Goal: Check status: Check status

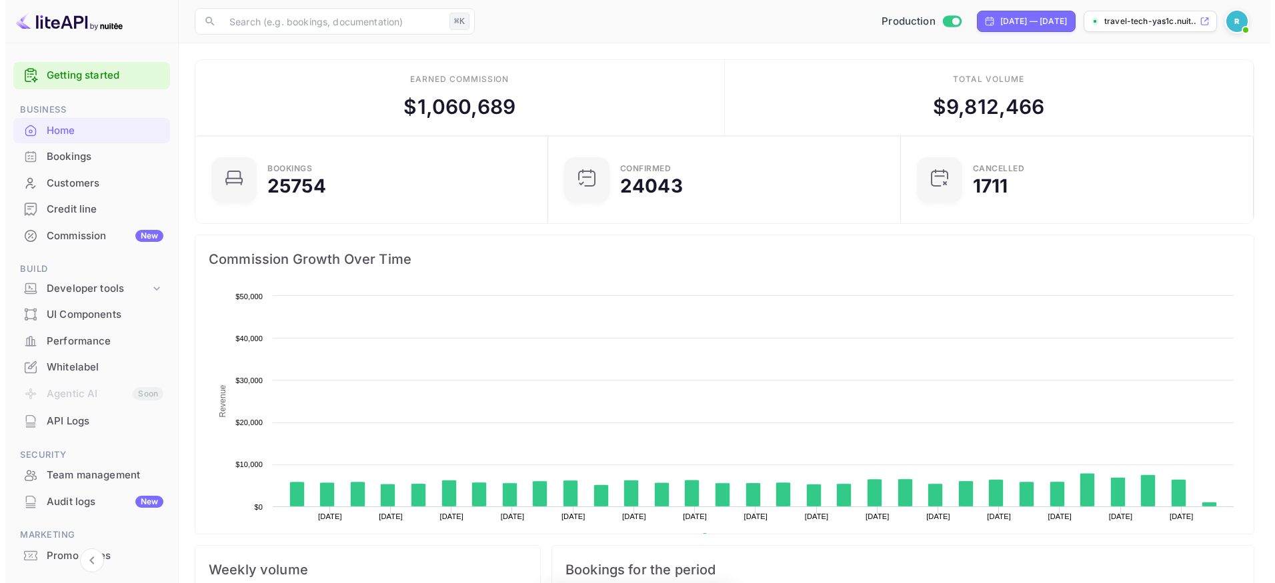
scroll to position [207, 335]
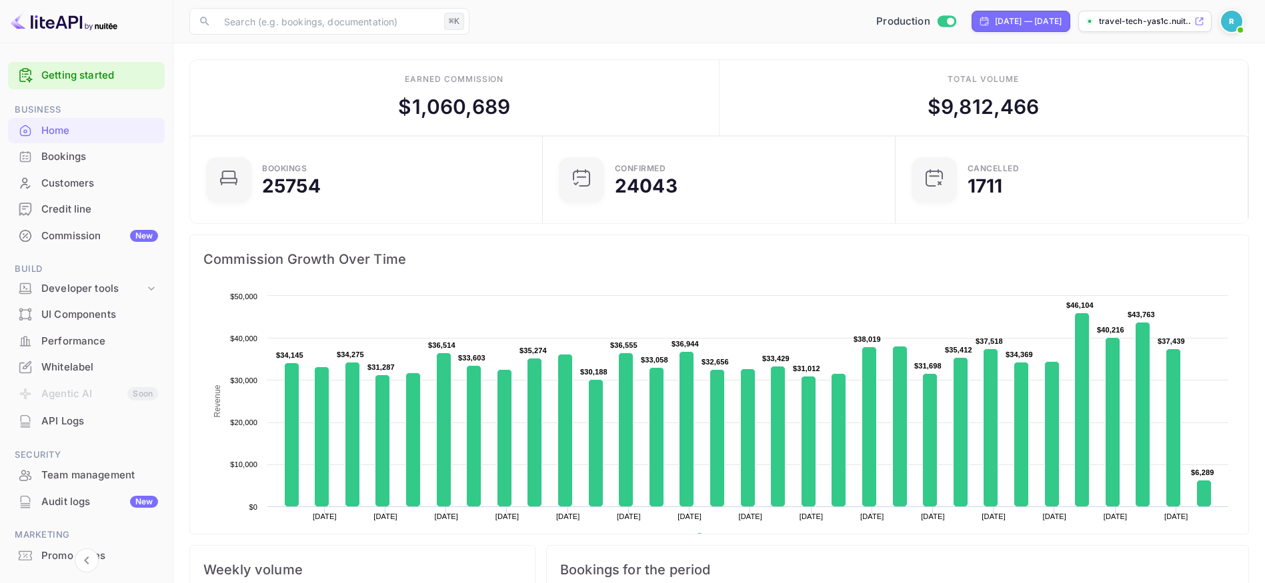
click at [66, 155] on div "Bookings" at bounding box center [99, 156] width 117 height 15
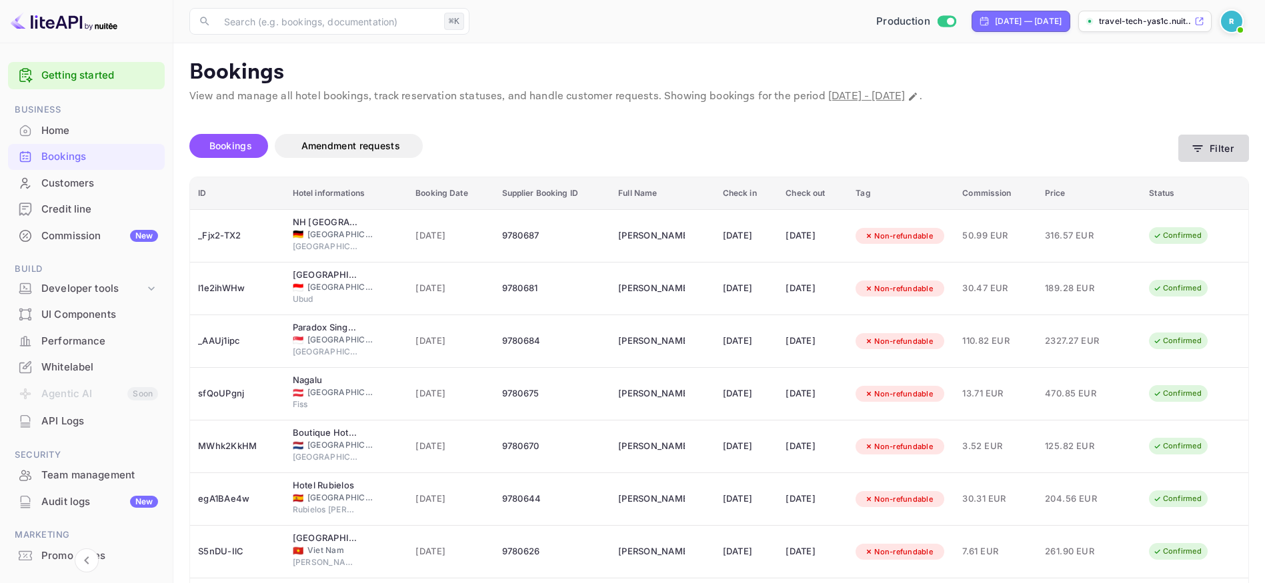
click at [1239, 147] on button "Filter" at bounding box center [1213, 148] width 71 height 27
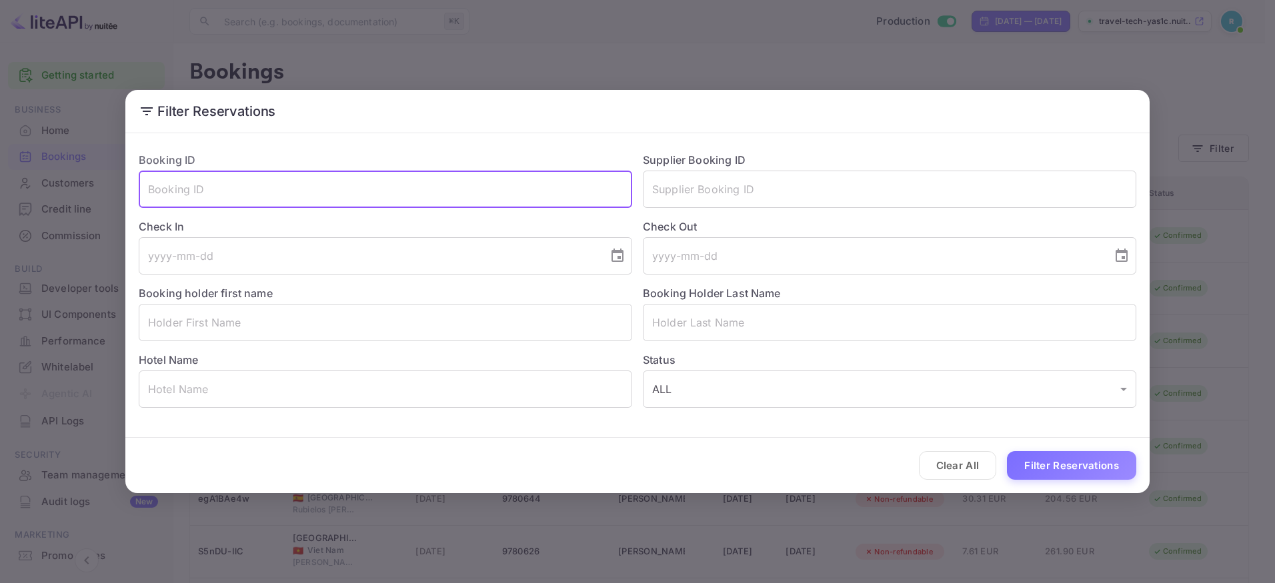
paste input "9137644"
type input "9137644"
click at [1095, 466] on button "Filter Reservations" at bounding box center [1071, 465] width 129 height 29
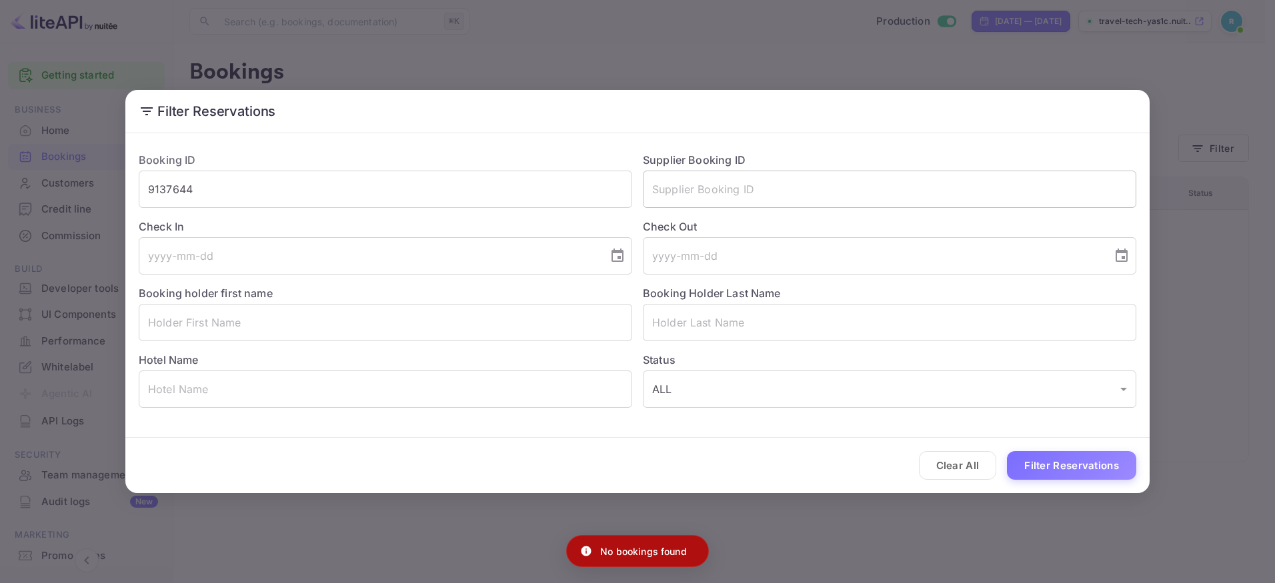
click at [773, 187] on input "text" at bounding box center [889, 189] width 493 height 37
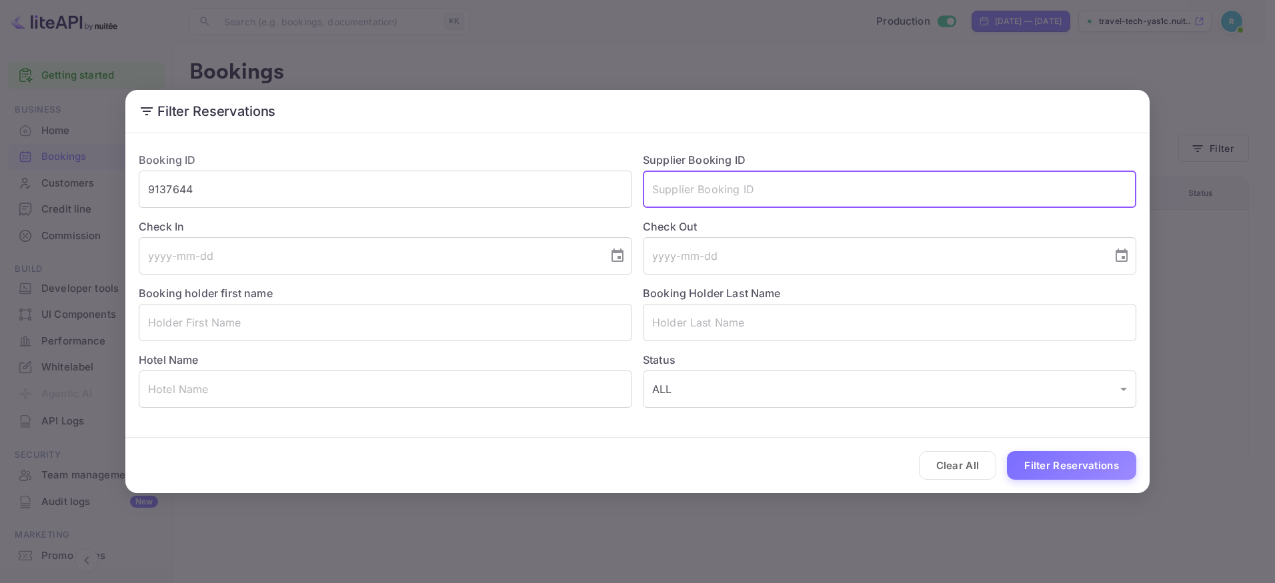
paste input "9137644"
type input "9137644"
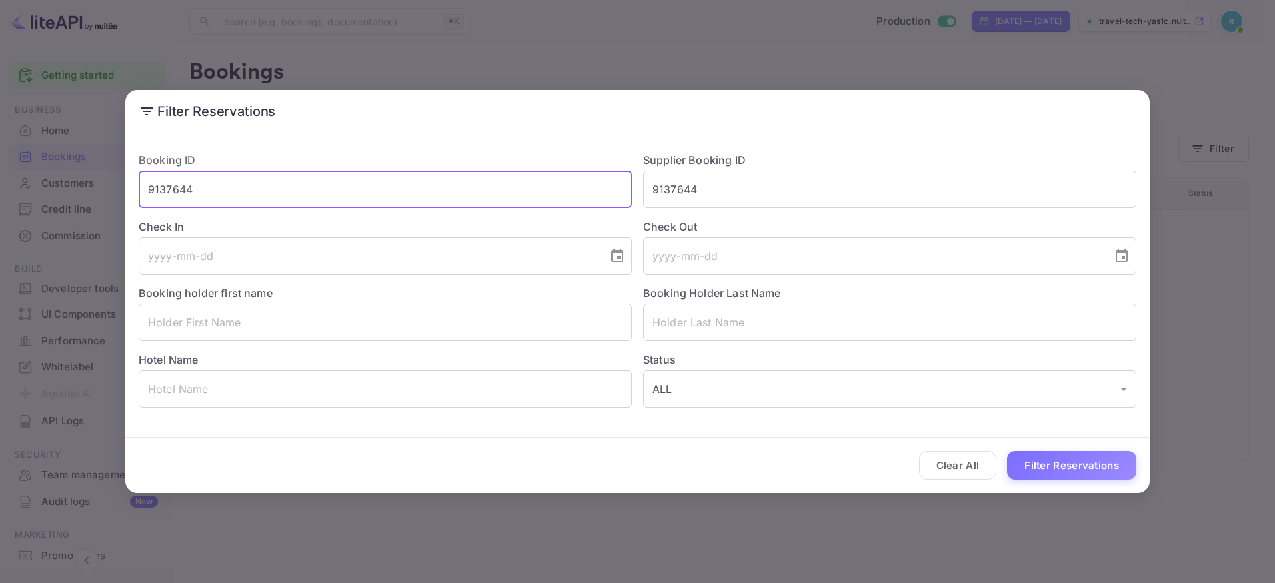
drag, startPoint x: 163, startPoint y: 187, endPoint x: 115, endPoint y: 185, distance: 48.7
click at [117, 186] on div "Filter Reservations Booking ID 9137644 ​ Supplier Booking ID 9137644 ​ Check In…" at bounding box center [637, 291] width 1275 height 583
click at [1034, 462] on button "Filter Reservations" at bounding box center [1071, 465] width 129 height 29
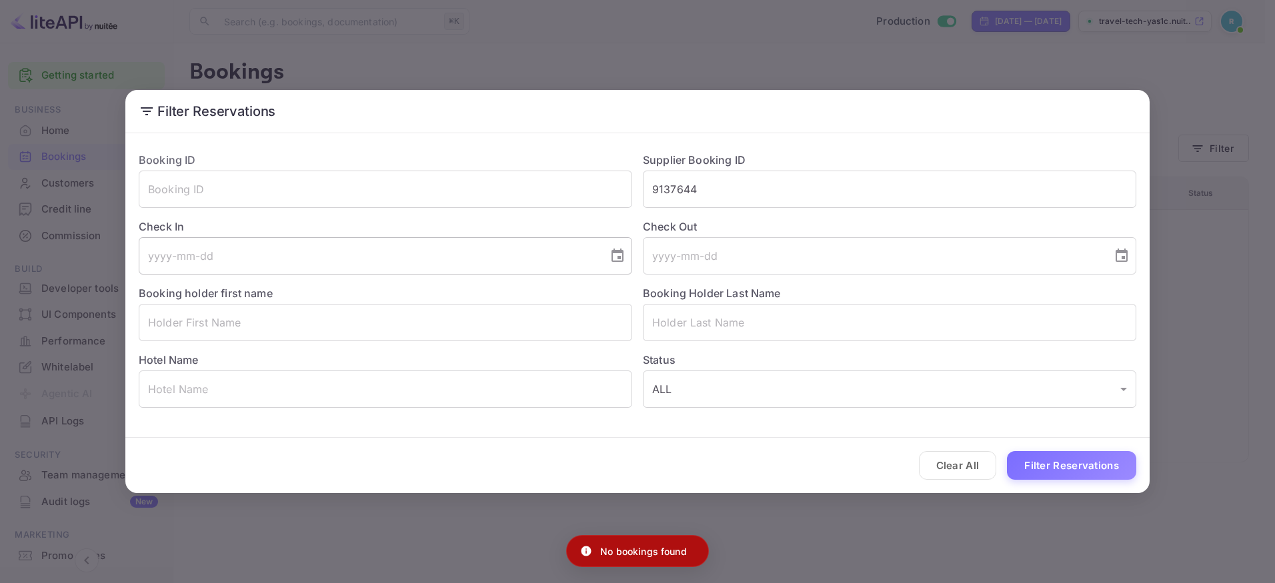
click at [258, 255] on input "tel" at bounding box center [369, 255] width 460 height 37
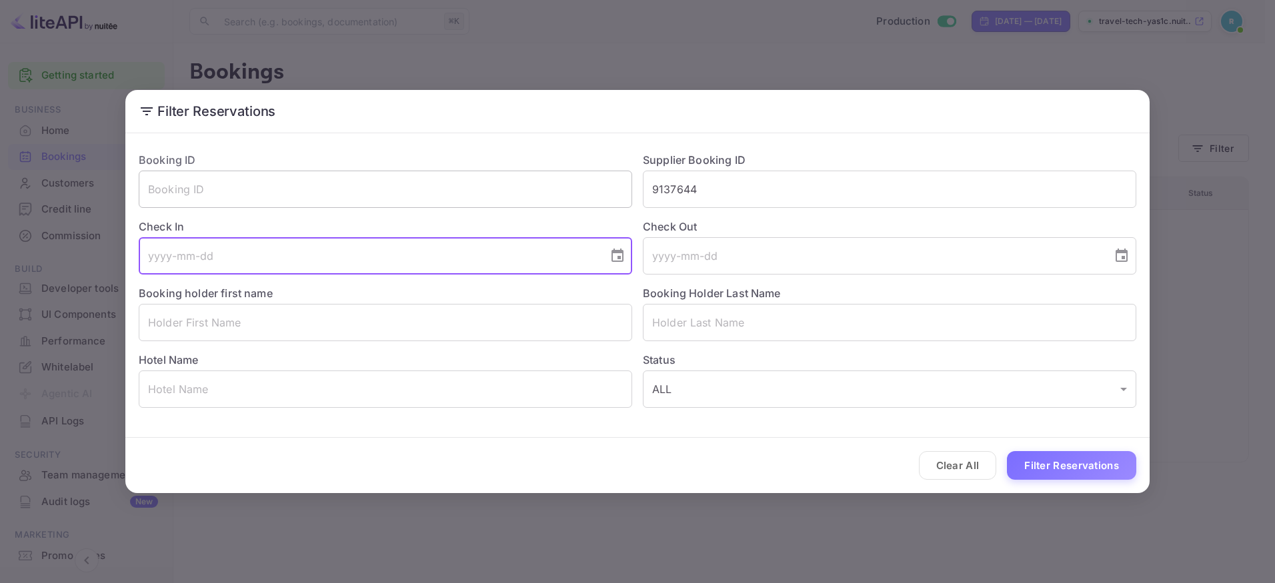
drag, startPoint x: 717, startPoint y: 194, endPoint x: 569, endPoint y: 181, distance: 148.5
click at [569, 181] on div "Booking ID ​ Supplier Booking ID 9137644 ​ Check In ​ Check Out ​ Booking holde…" at bounding box center [632, 274] width 1008 height 267
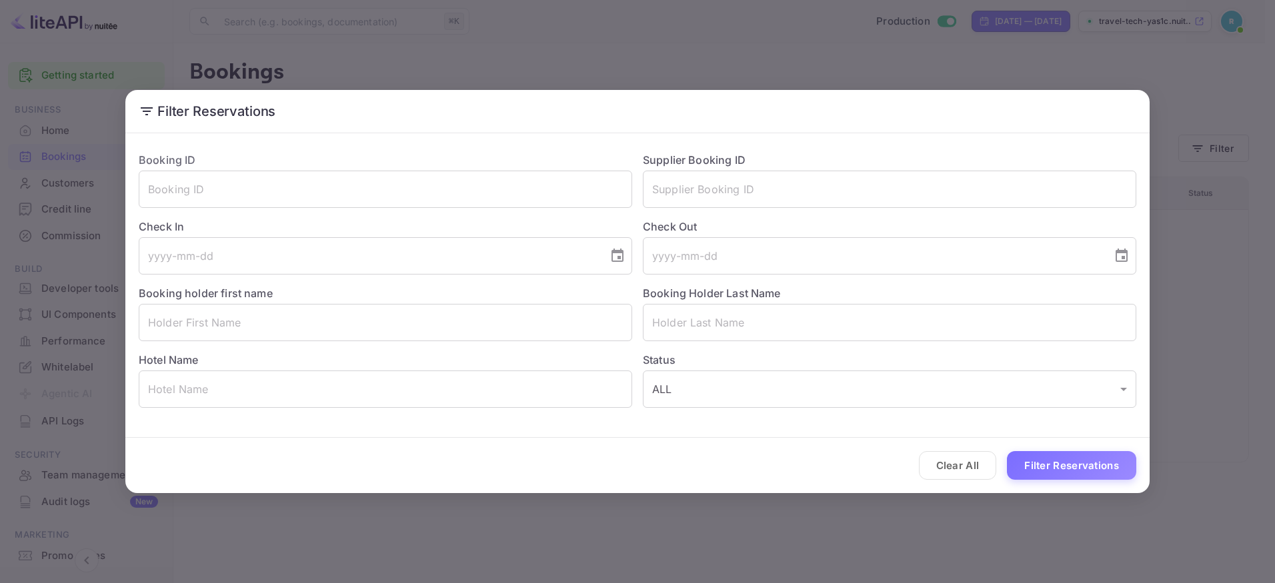
click at [438, 280] on div "Booking holder first name ​" at bounding box center [380, 308] width 504 height 67
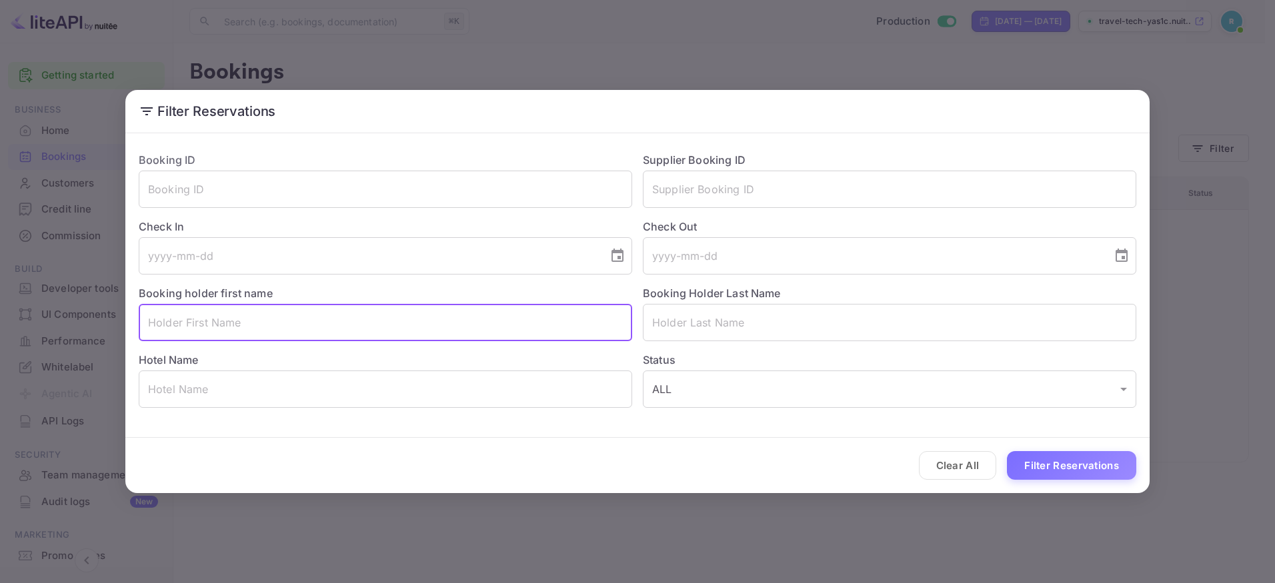
paste input "Timotej"
type input "Timotej"
click at [1059, 469] on button "Filter Reservations" at bounding box center [1071, 465] width 129 height 29
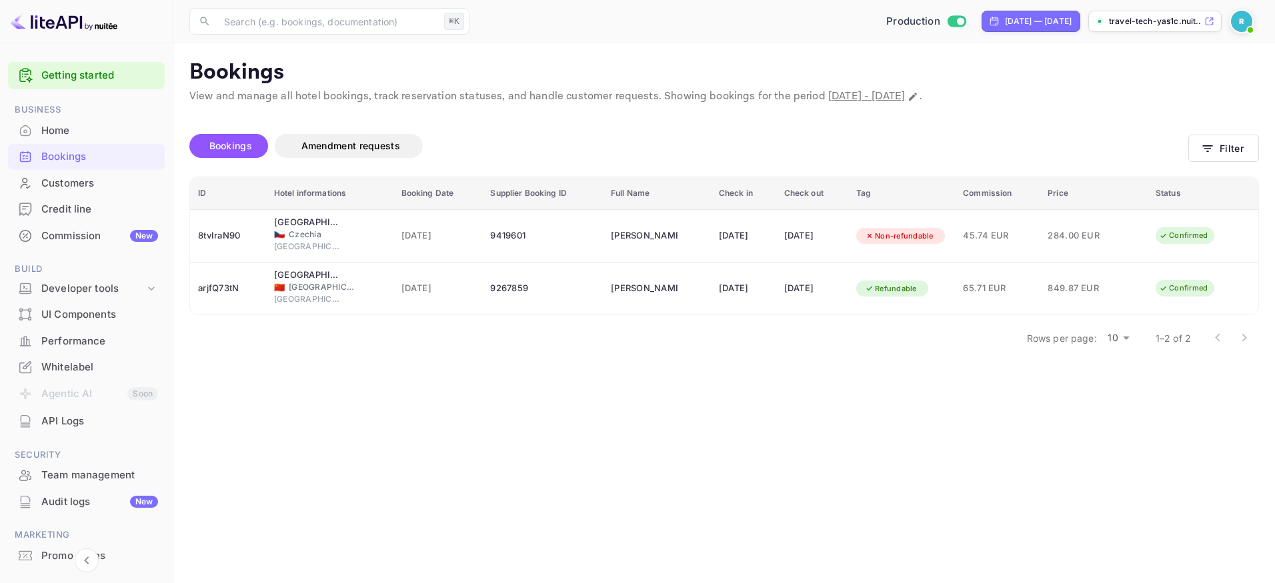
click at [901, 387] on main "Bookings View and manage all hotel bookings, track reservation statuses, and ha…" at bounding box center [723, 313] width 1101 height 540
click at [335, 144] on span "Amendment requests" at bounding box center [350, 145] width 99 height 11
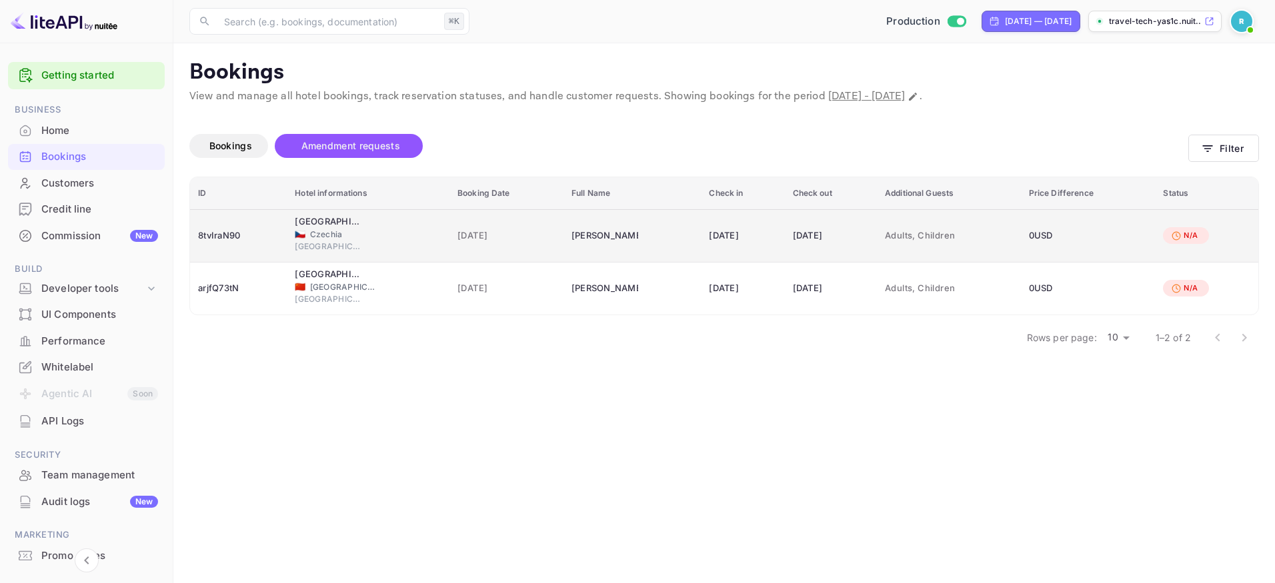
click at [709, 226] on div "[DATE]" at bounding box center [742, 235] width 67 height 21
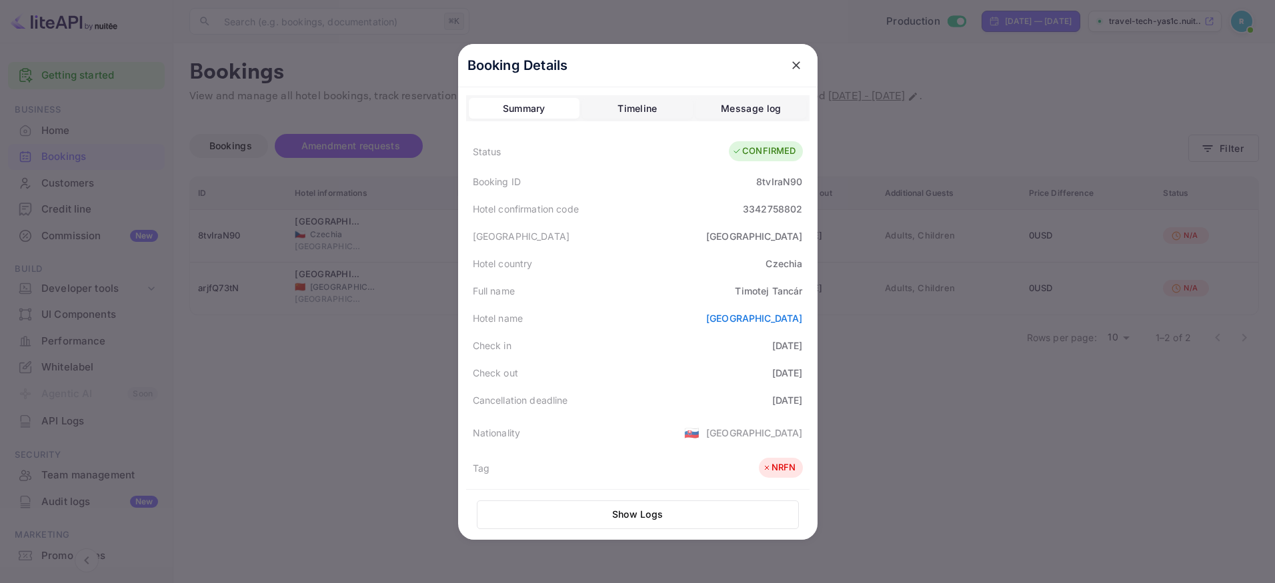
click at [605, 109] on button "Timeline" at bounding box center [637, 108] width 111 height 21
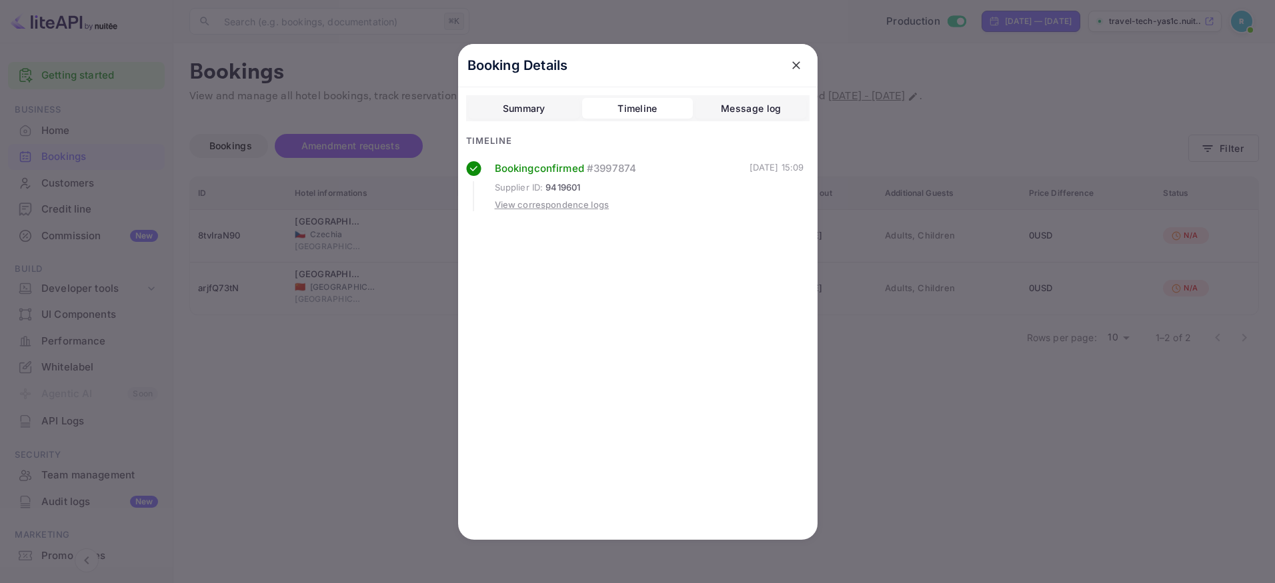
click at [746, 106] on div "Message log" at bounding box center [751, 109] width 60 height 16
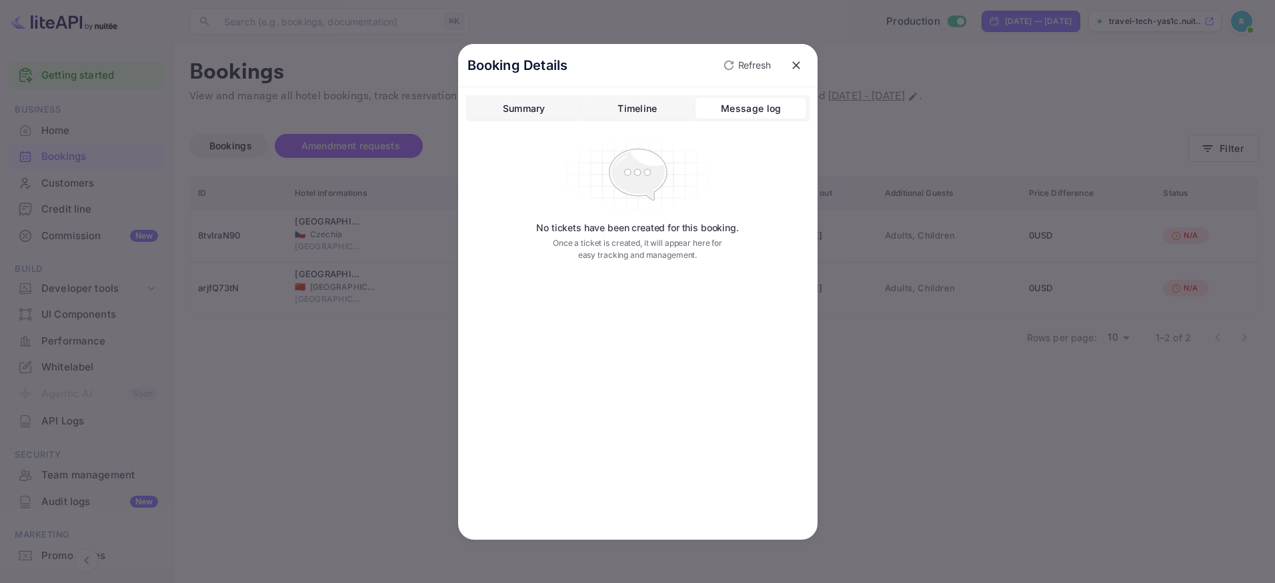
click at [669, 109] on button "Timeline" at bounding box center [637, 108] width 111 height 21
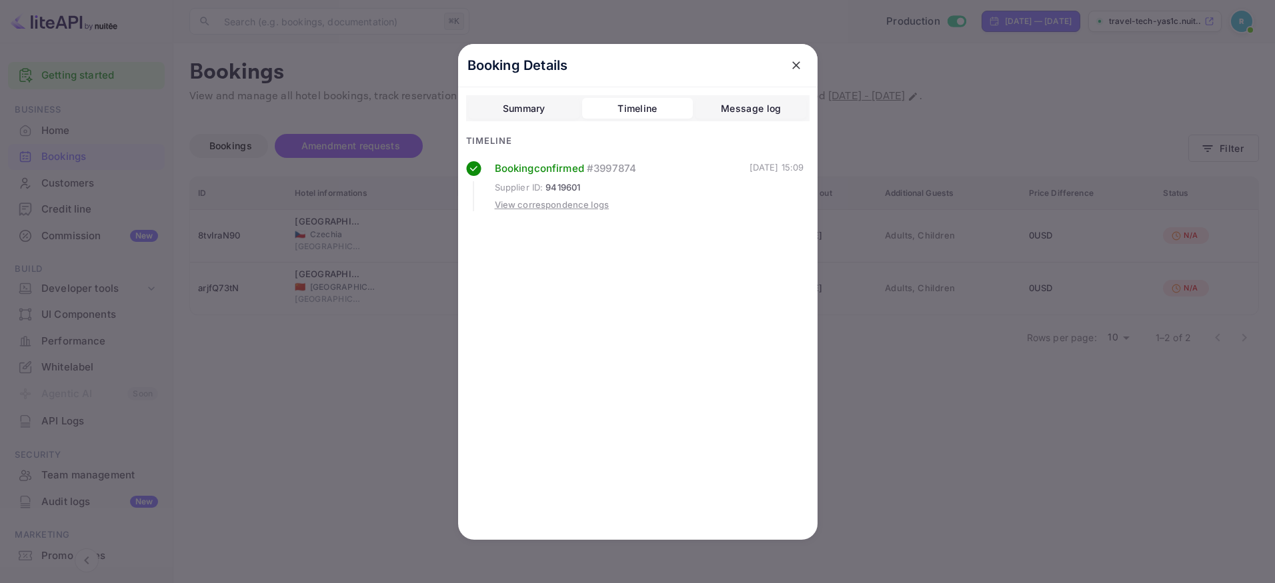
click at [540, 204] on div "View correspondence logs" at bounding box center [552, 205] width 115 height 13
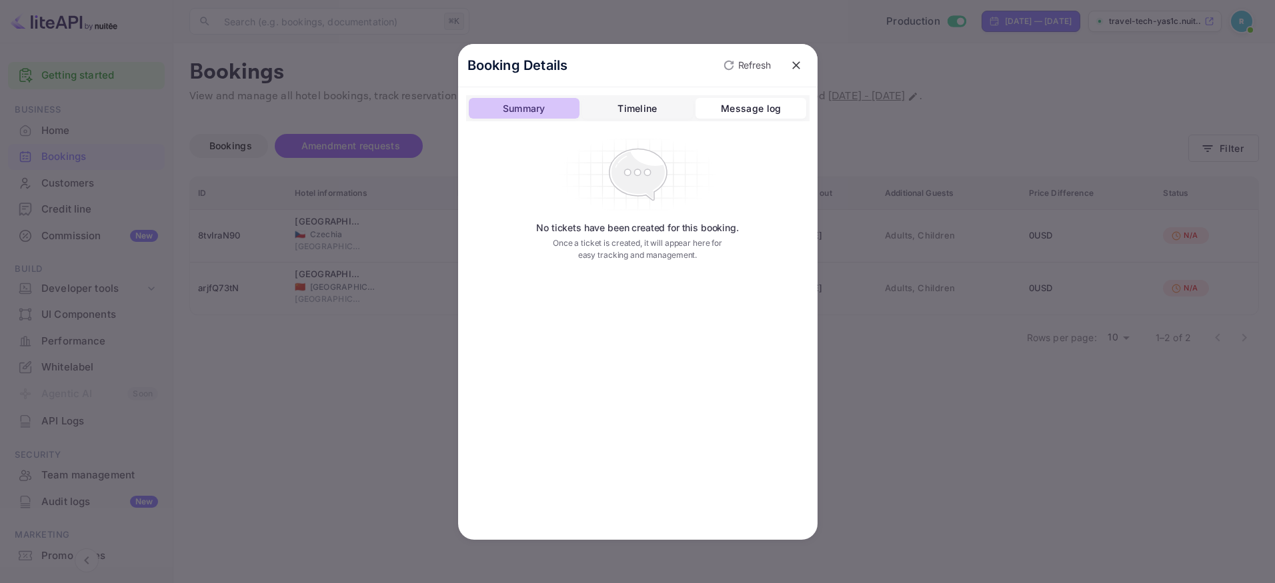
click at [538, 111] on div "Summary" at bounding box center [524, 109] width 43 height 16
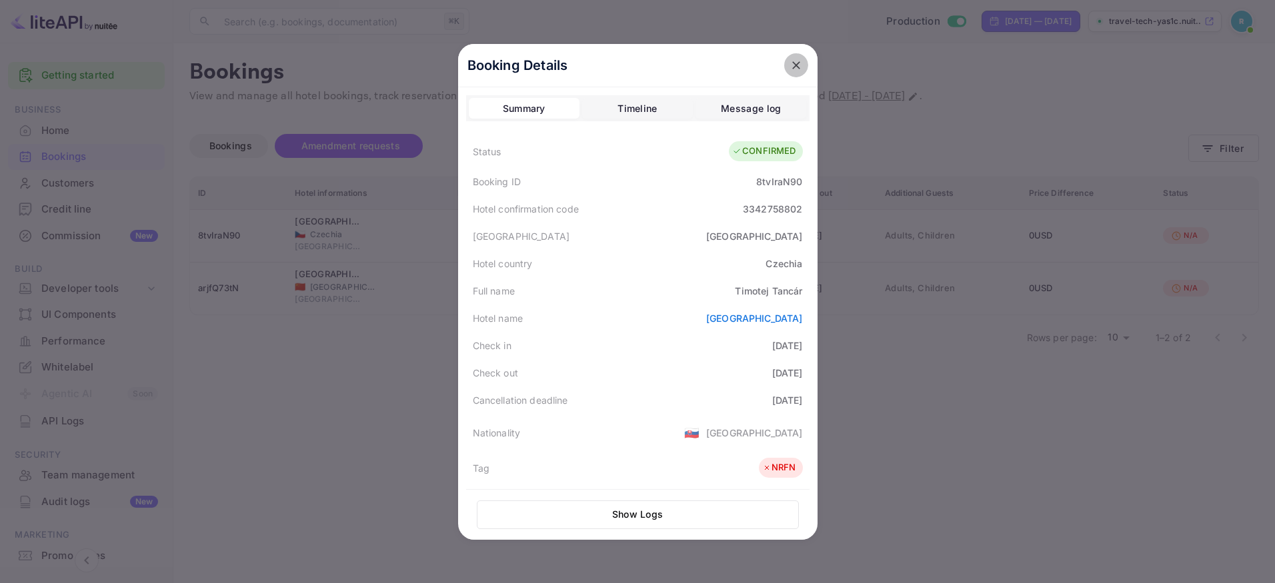
click at [789, 65] on icon "close" at bounding box center [795, 65] width 13 height 13
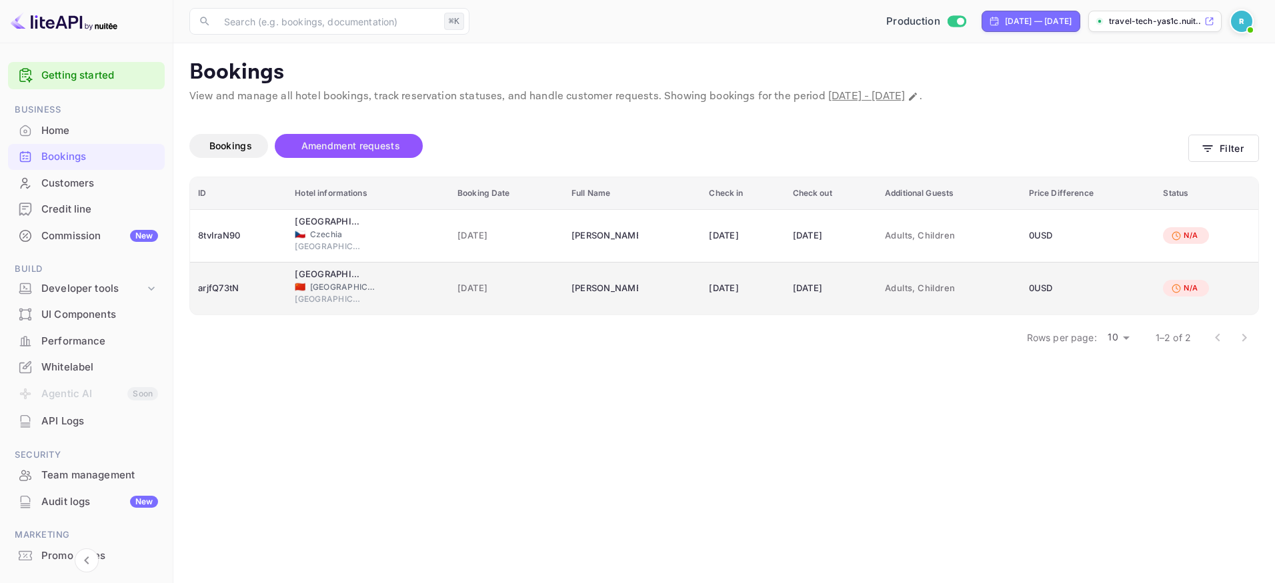
click at [406, 273] on div "[GEOGRAPHIC_DATA] 🇨🇳 [GEOGRAPHIC_DATA] [GEOGRAPHIC_DATA]" at bounding box center [368, 288] width 147 height 41
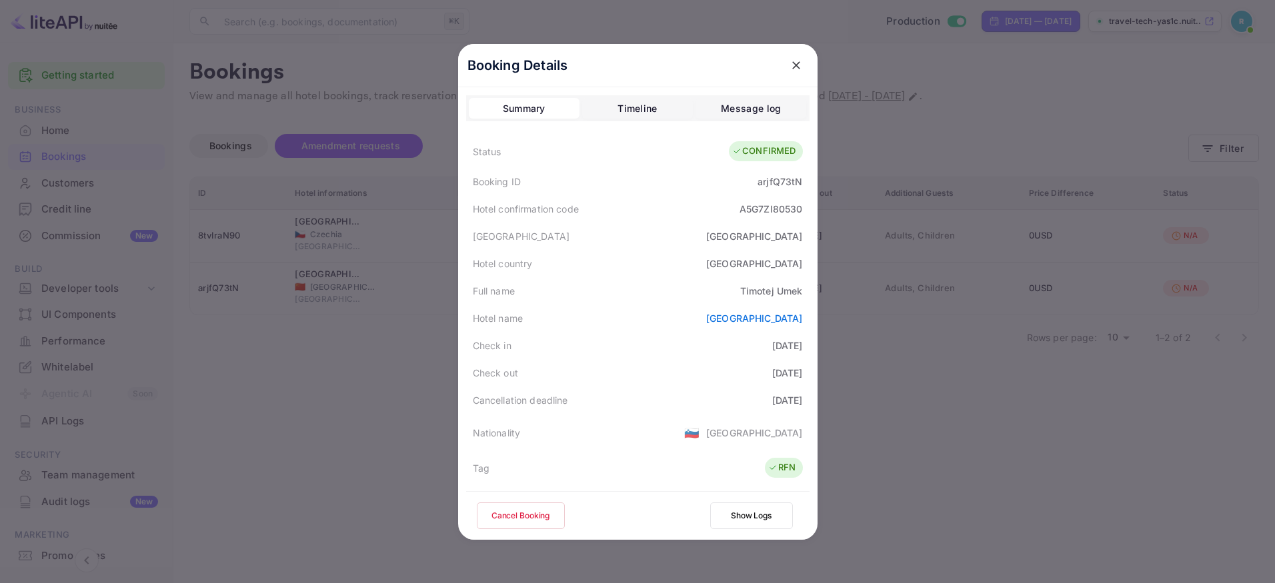
click at [619, 104] on div "Timeline" at bounding box center [636, 109] width 39 height 16
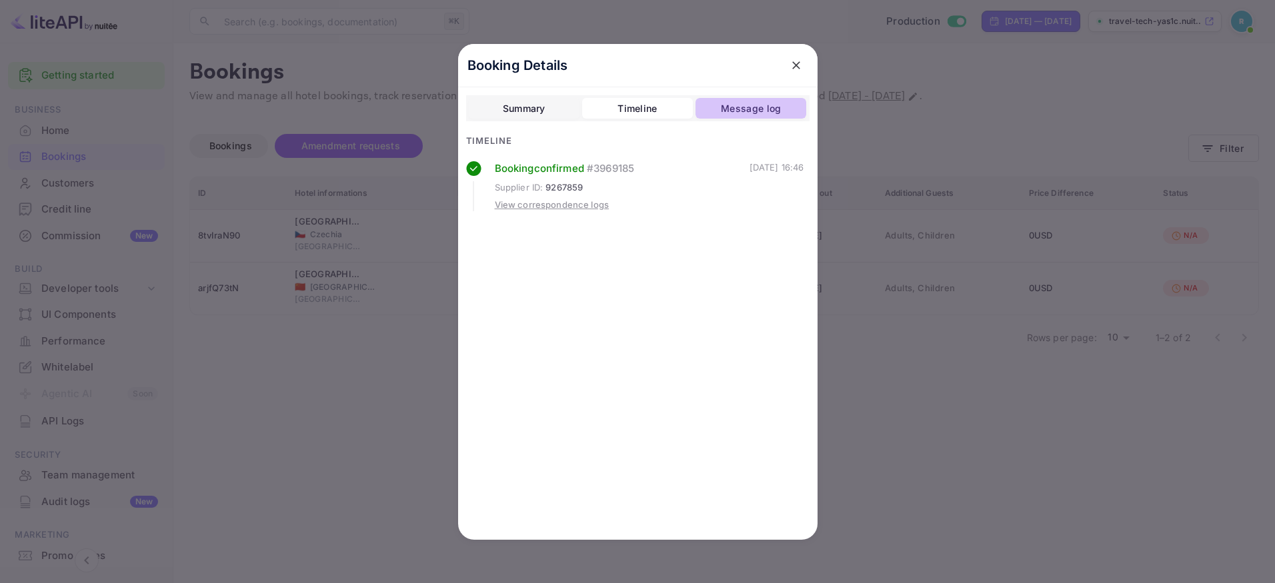
click at [751, 111] on div "Message log" at bounding box center [751, 109] width 60 height 16
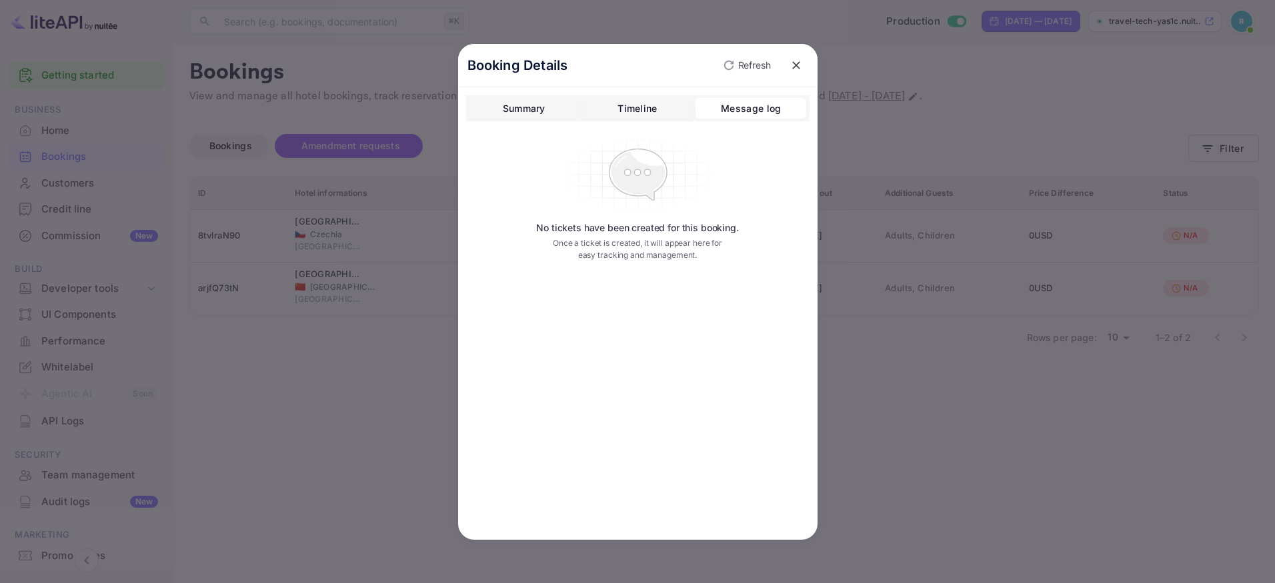
click at [609, 111] on button "Timeline" at bounding box center [637, 108] width 111 height 21
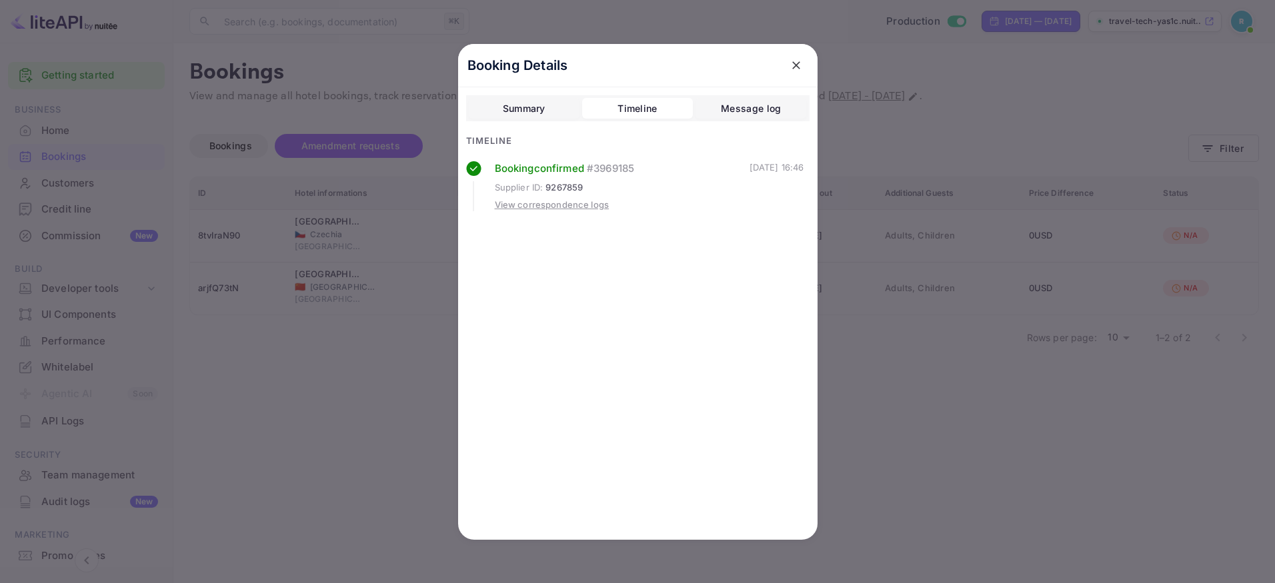
click at [548, 205] on div "View correspondence logs" at bounding box center [552, 205] width 115 height 13
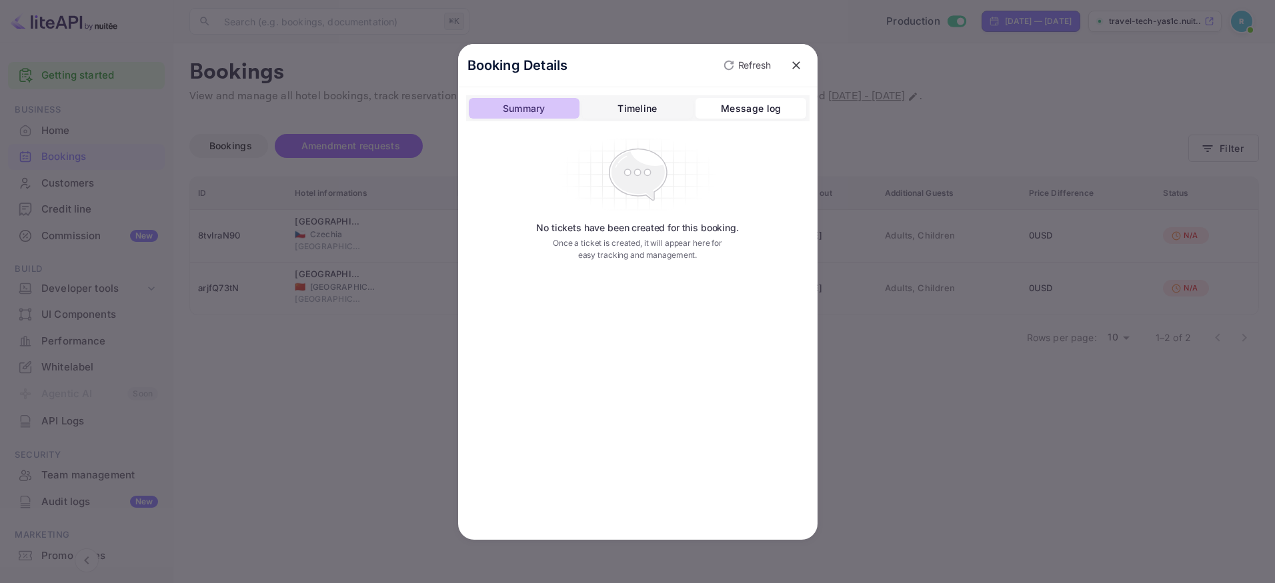
click at [505, 107] on div "Summary" at bounding box center [524, 109] width 43 height 16
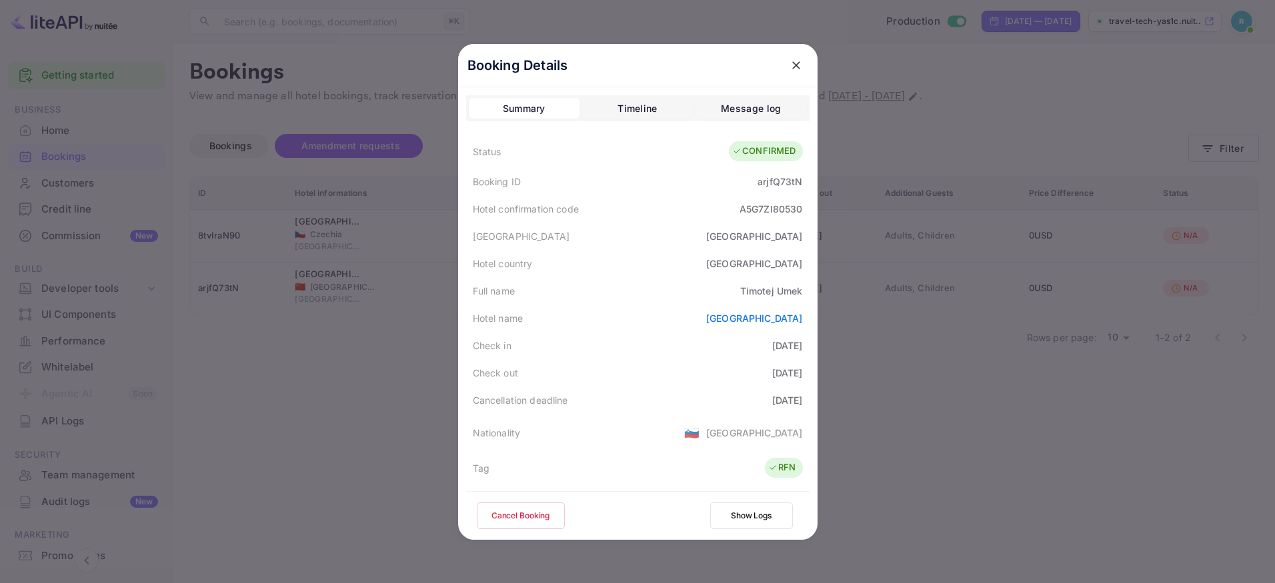
click at [795, 69] on icon "close" at bounding box center [795, 65] width 13 height 13
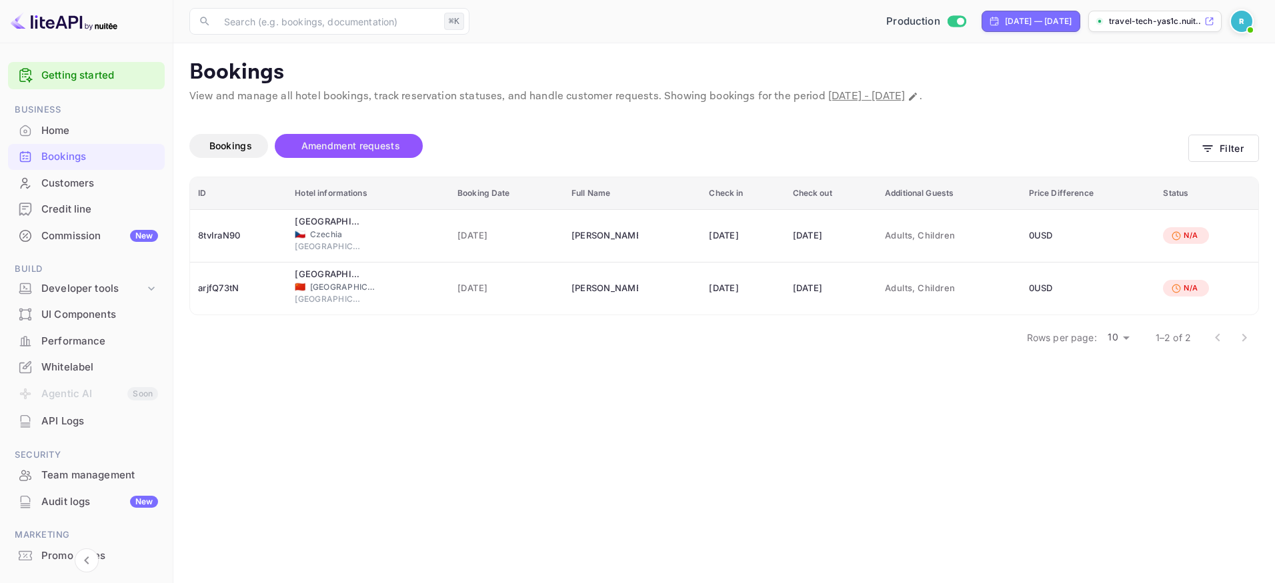
click at [603, 391] on main "Bookings View and manage all hotel bookings, track reservation statuses, and ha…" at bounding box center [723, 313] width 1101 height 540
click at [1005, 18] on div "[DATE] — [DATE]" at bounding box center [1038, 21] width 67 height 12
select select "8"
select select "2025"
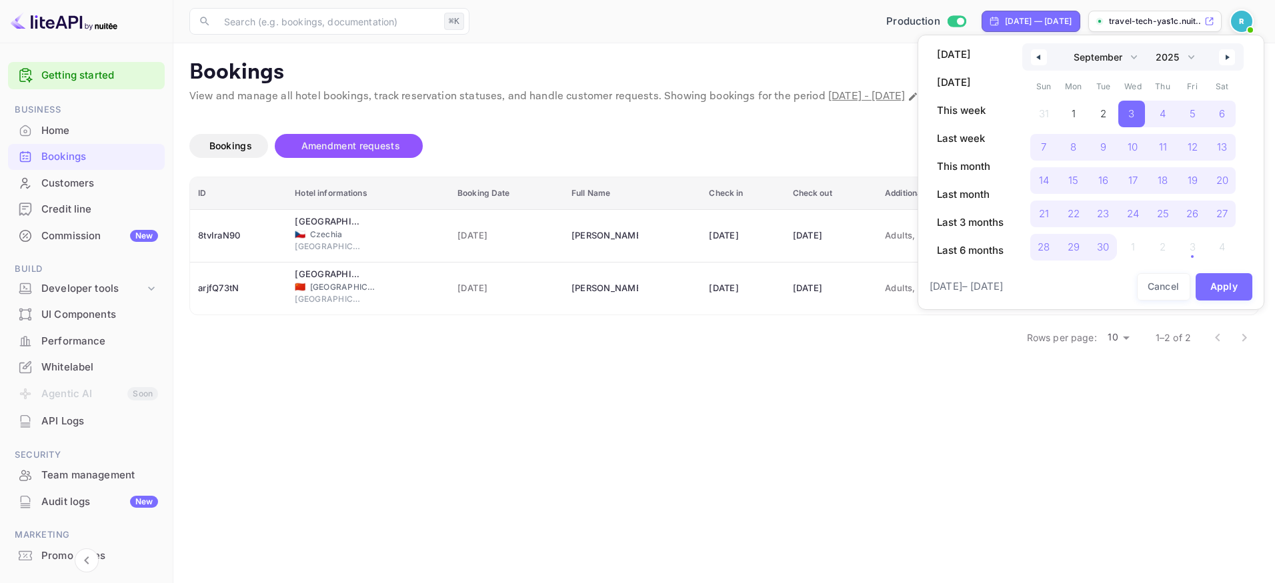
click at [1038, 52] on button "button" at bounding box center [1039, 57] width 16 height 16
select select "7"
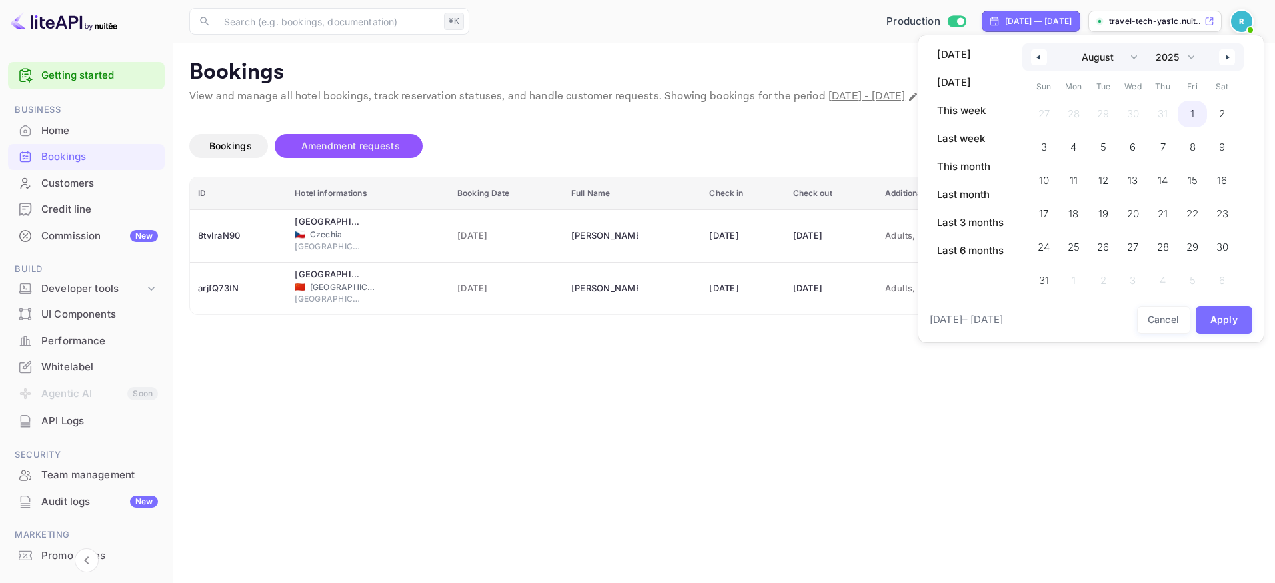
click at [1199, 111] on span "1" at bounding box center [1192, 114] width 30 height 27
click at [1243, 323] on button "Apply" at bounding box center [1223, 320] width 57 height 27
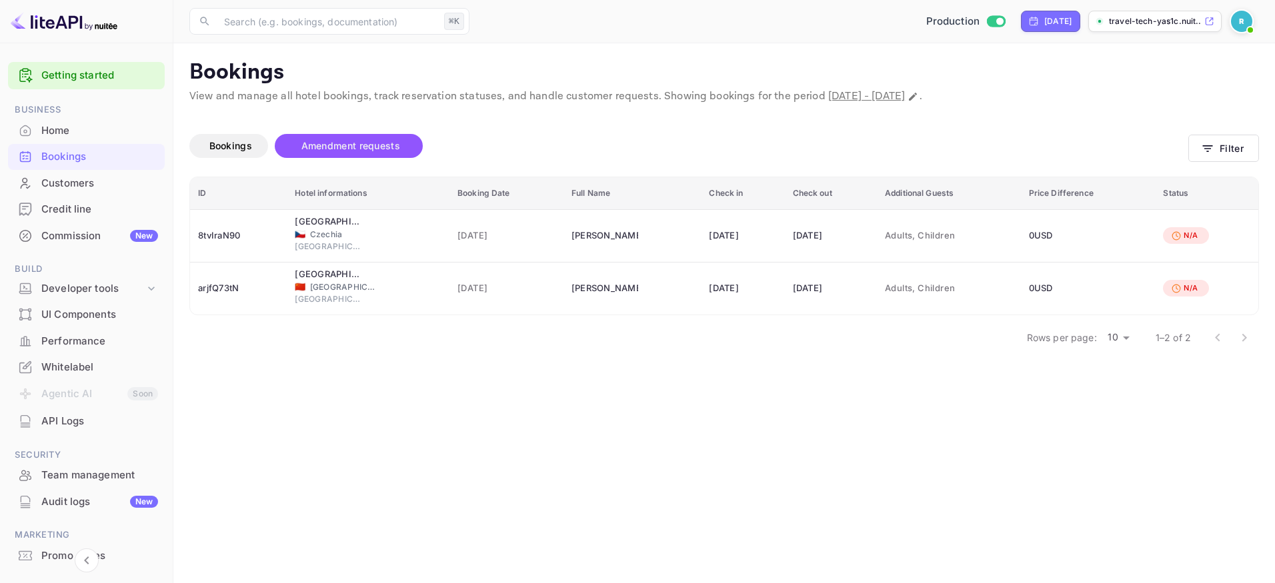
click at [823, 368] on main "Bookings View and manage all hotel bookings, track reservation statuses, and ha…" at bounding box center [723, 313] width 1101 height 540
click at [905, 97] on span "[DATE] - [DATE]" at bounding box center [866, 96] width 77 height 14
click at [1011, 105] on div "Found 2 bookings Bookings Amendment requests Filter ID Hotel informations Booki…" at bounding box center [715, 230] width 1085 height 251
click at [918, 95] on icon "Change date range" at bounding box center [912, 96] width 11 height 11
select select "7"
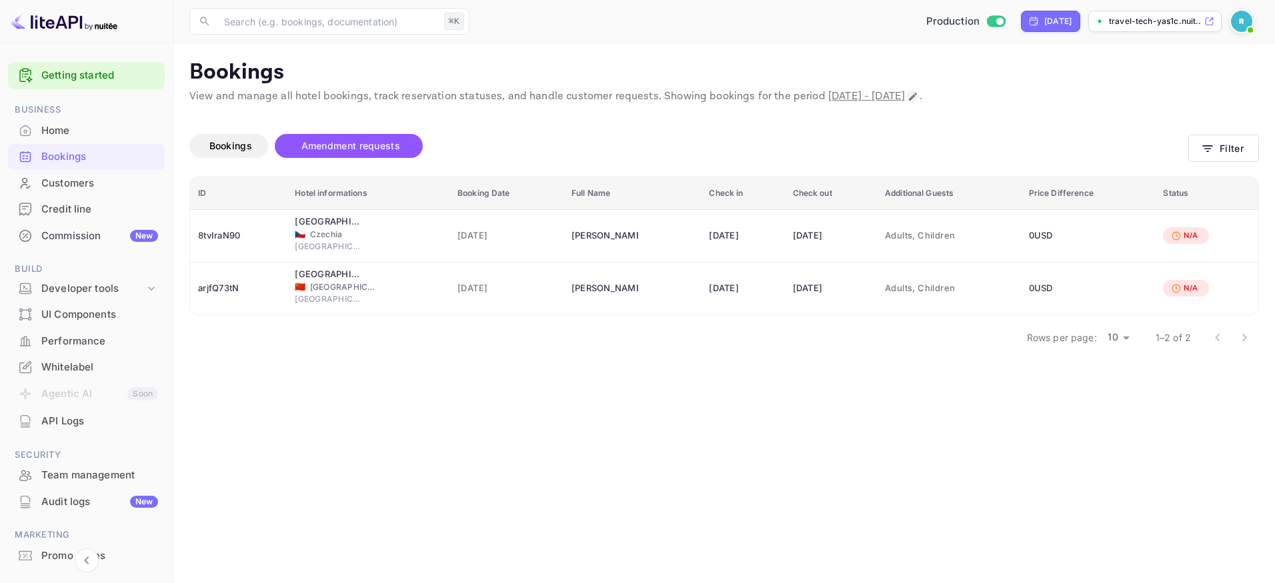
select select "2025"
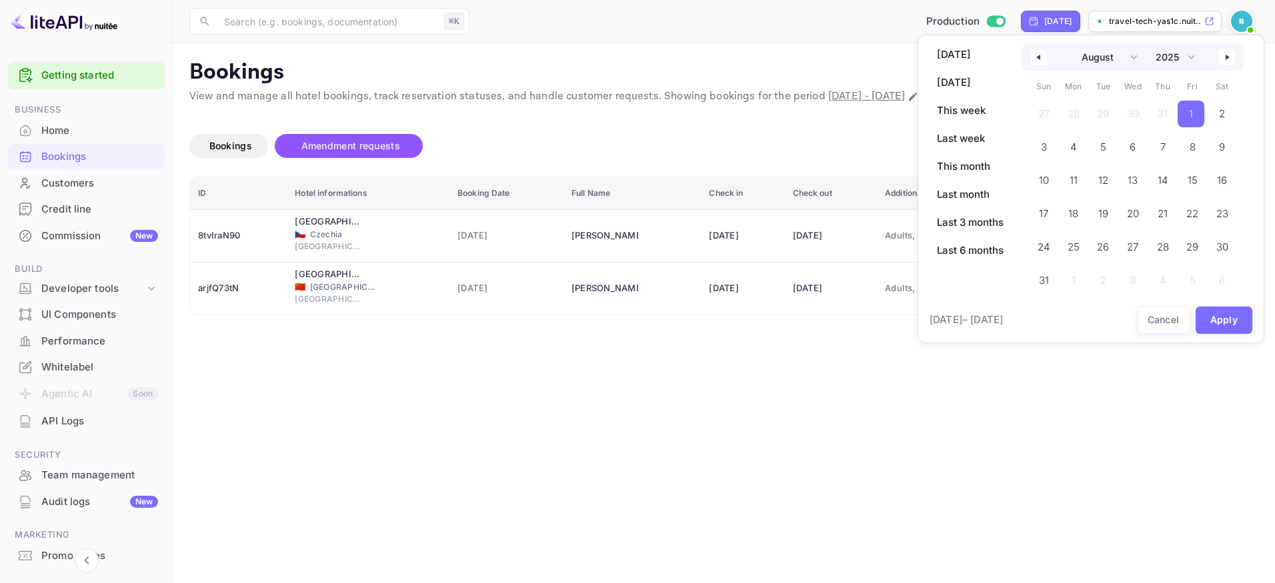
click at [1187, 112] on span "1" at bounding box center [1190, 114] width 27 height 27
click at [1226, 57] on icon "button" at bounding box center [1228, 57] width 7 height 5
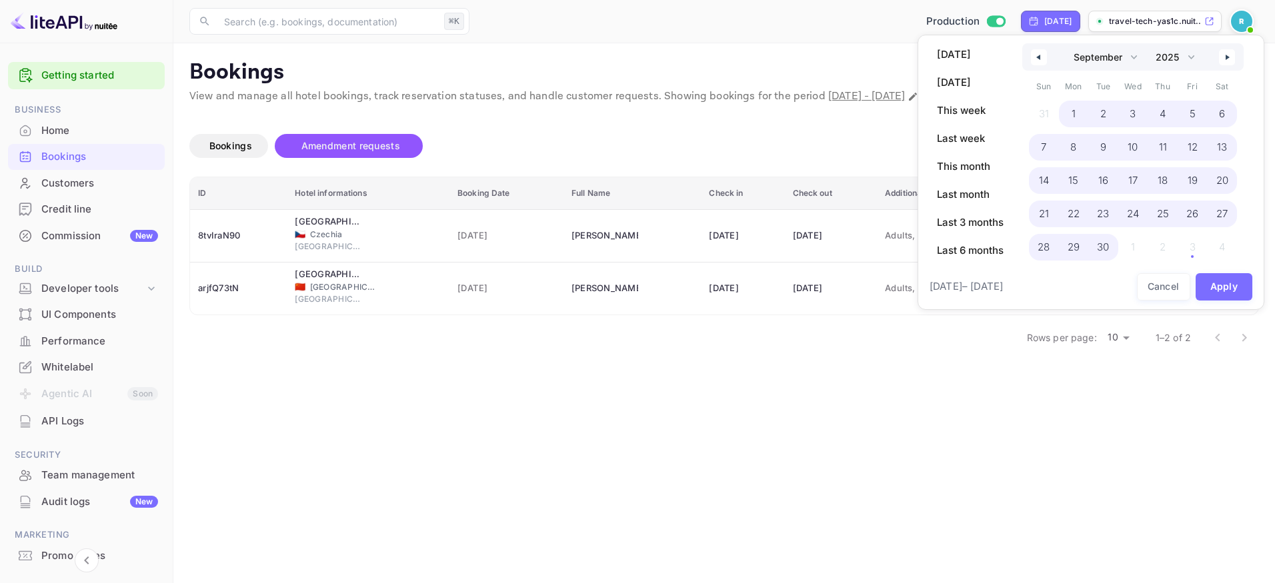
click at [1107, 247] on span "30" at bounding box center [1103, 247] width 12 height 24
select select "7"
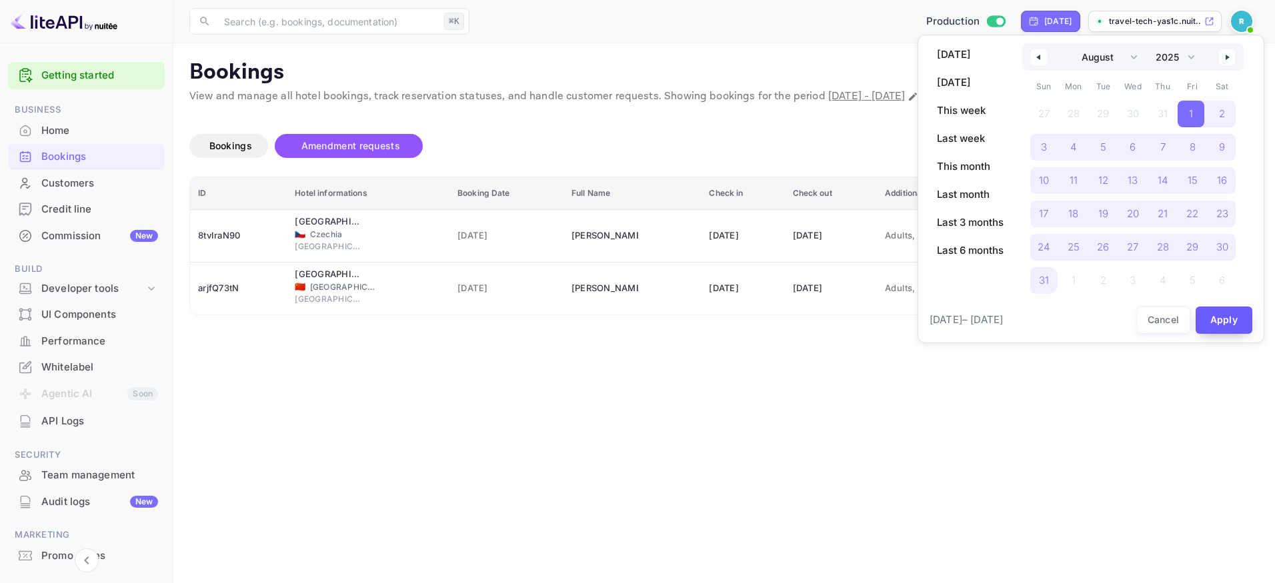
click at [1234, 325] on button "Apply" at bounding box center [1223, 320] width 57 height 27
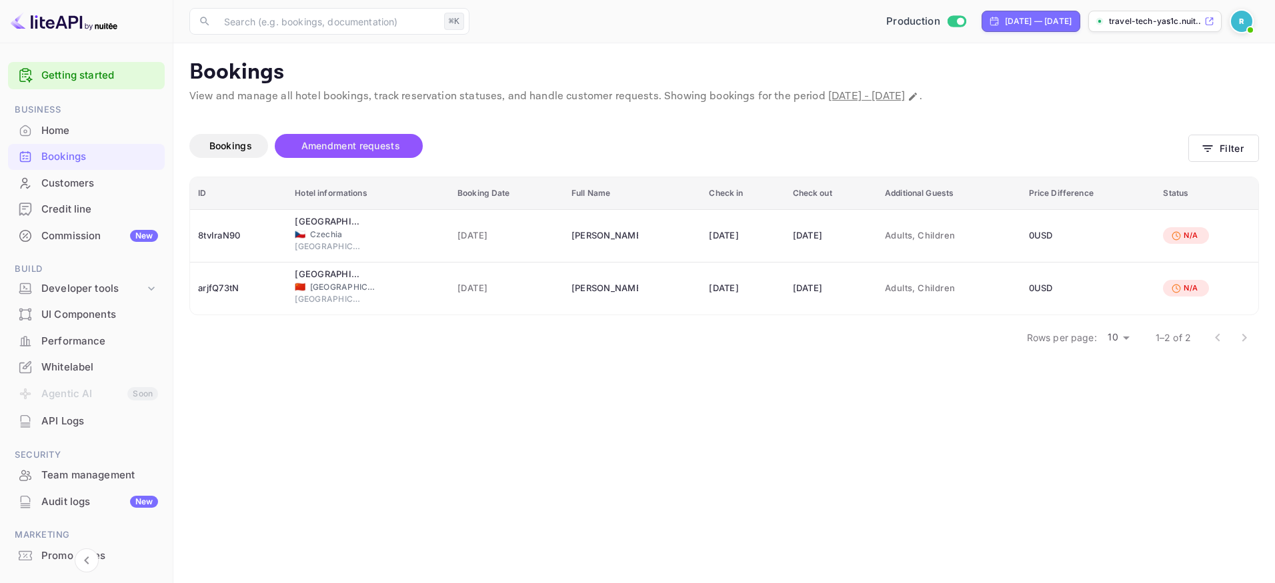
click at [597, 393] on main "Bookings View and manage all hotel bookings, track reservation statuses, and ha…" at bounding box center [723, 313] width 1101 height 540
click at [575, 131] on div "Bookings Amendment requests" at bounding box center [688, 149] width 999 height 56
click at [687, 356] on main "Bookings View and manage all hotel bookings, track reservation statuses, and ha…" at bounding box center [723, 313] width 1101 height 540
click at [809, 359] on main "Bookings View and manage all hotel bookings, track reservation statuses, and ha…" at bounding box center [723, 313] width 1101 height 540
click at [813, 356] on main "Bookings View and manage all hotel bookings, track reservation statuses, and ha…" at bounding box center [723, 313] width 1101 height 540
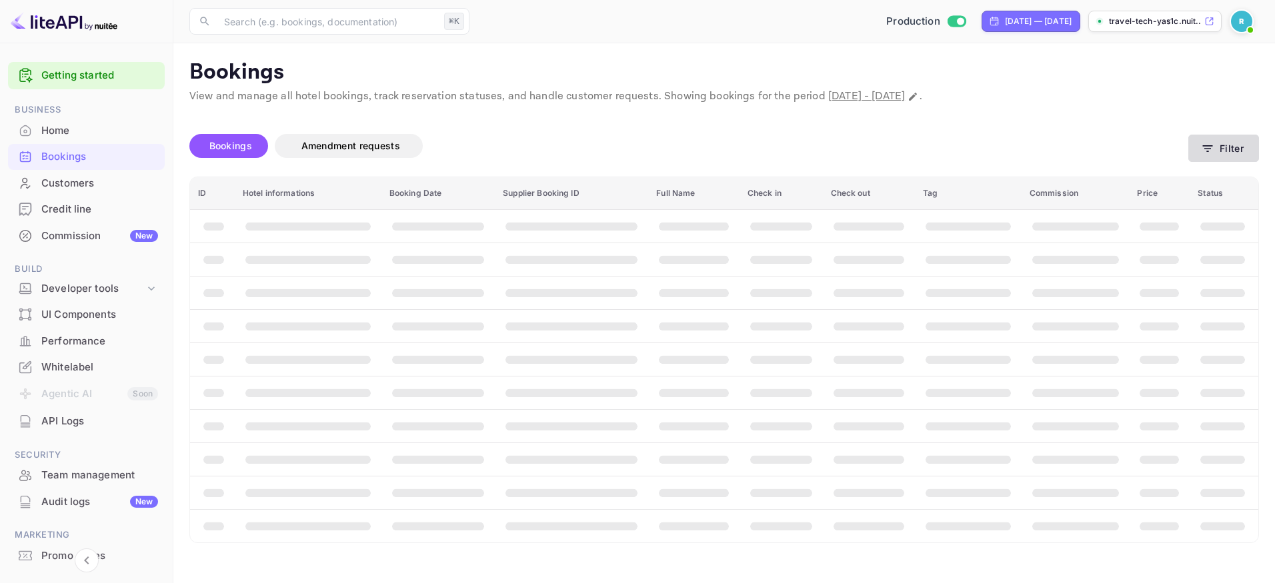
click at [1228, 149] on button "Filter" at bounding box center [1223, 148] width 71 height 27
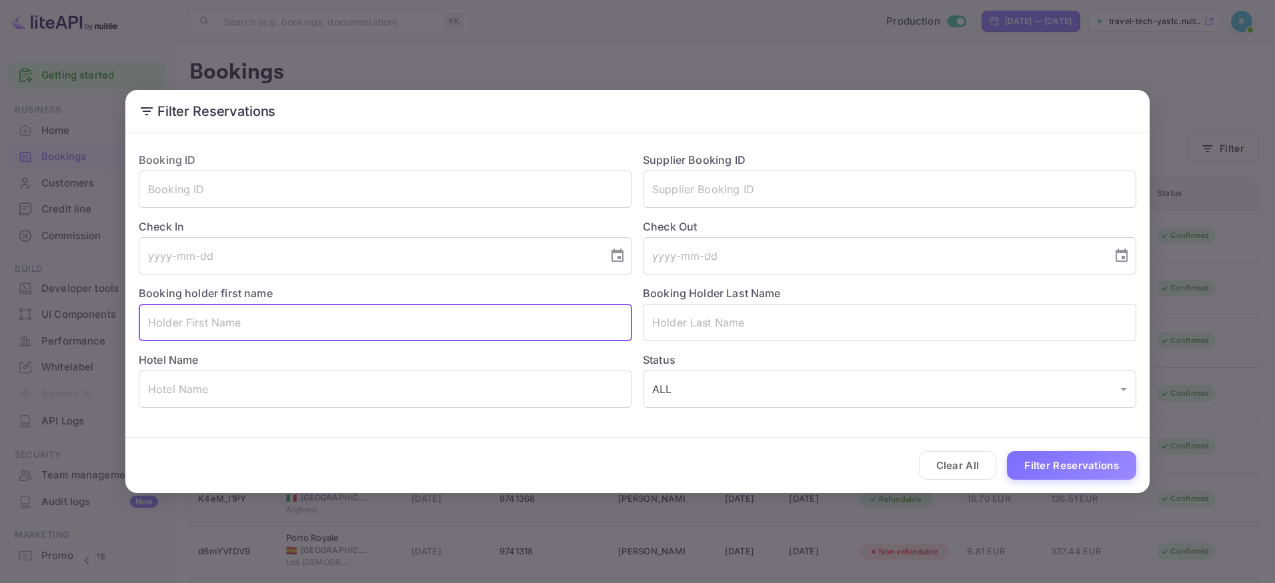
click at [301, 327] on input "text" at bounding box center [385, 322] width 493 height 37
paste input "Timotej"
type input "Timotej"
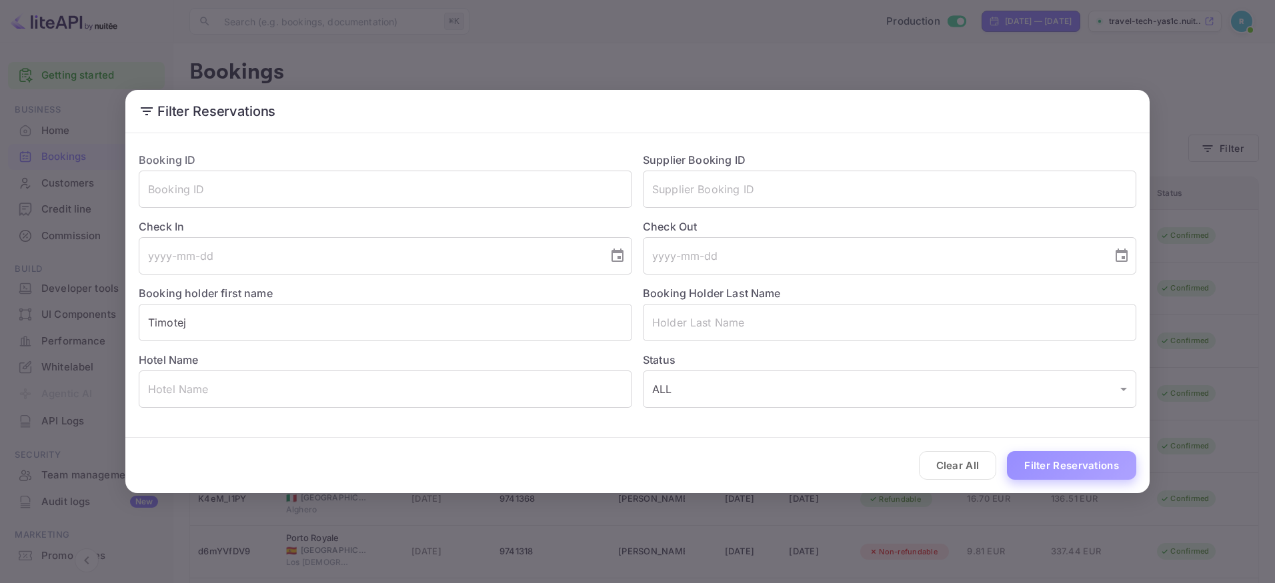
click at [1075, 463] on button "Filter Reservations" at bounding box center [1071, 465] width 129 height 29
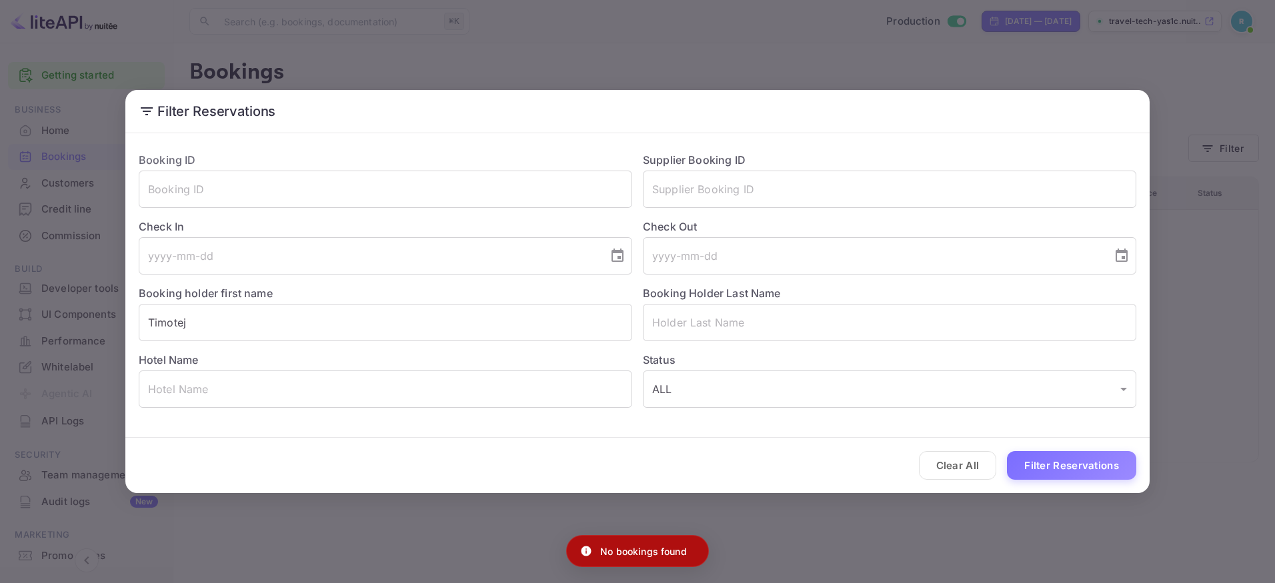
click at [775, 87] on div "Filter Reservations Booking ID ​ Supplier Booking ID ​ Check In ​ Check Out ​ B…" at bounding box center [637, 291] width 1275 height 583
